Goal: Transaction & Acquisition: Purchase product/service

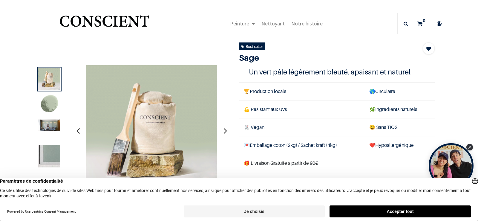
click at [258, 210] on button "Je choisis" at bounding box center [254, 211] width 141 height 12
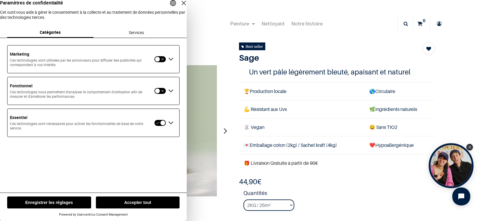
click at [157, 94] on button "button" at bounding box center [160, 91] width 12 height 7
click at [169, 96] on div "Étendre Fonctionnel" at bounding box center [171, 91] width 10 height 10
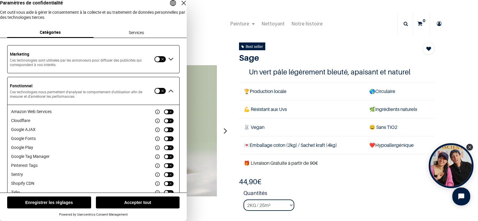
click at [169, 96] on div "Réduire Fonctionnel" at bounding box center [171, 91] width 10 height 10
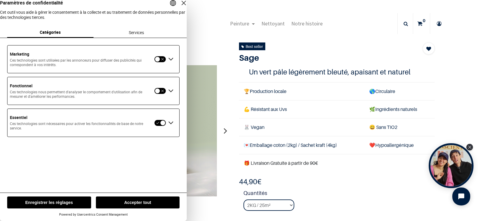
click at [159, 94] on button "button" at bounding box center [160, 91] width 12 height 7
click at [161, 94] on button "button" at bounding box center [160, 91] width 12 height 7
click at [163, 62] on button "button" at bounding box center [160, 59] width 12 height 7
click at [70, 199] on button "Enregistrer les réglages" at bounding box center [49, 202] width 84 height 12
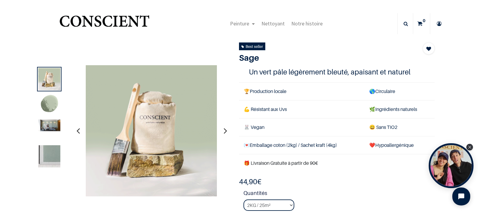
scroll to position [7, 0]
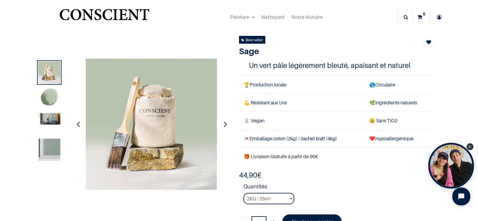
click at [470, 145] on icon "Close Tolstoy widget" at bounding box center [469, 146] width 3 height 3
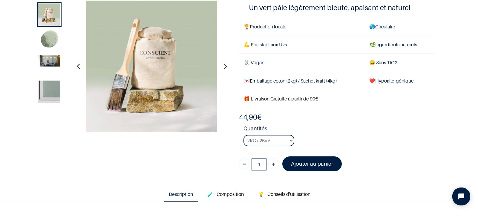
scroll to position [60, 0]
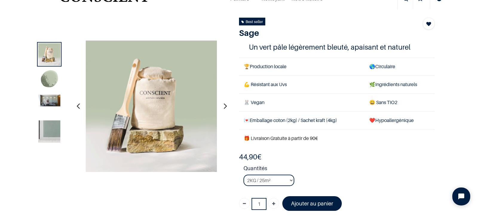
scroll to position [12, 0]
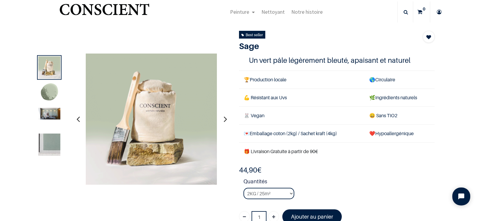
click at [48, 117] on img at bounding box center [49, 114] width 22 height 12
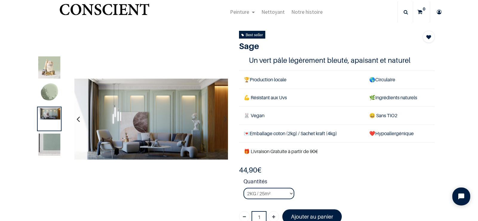
click at [48, 146] on img at bounding box center [49, 144] width 22 height 22
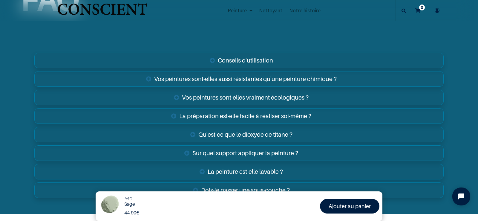
scroll to position [986, 0]
